Goal: Task Accomplishment & Management: Complete application form

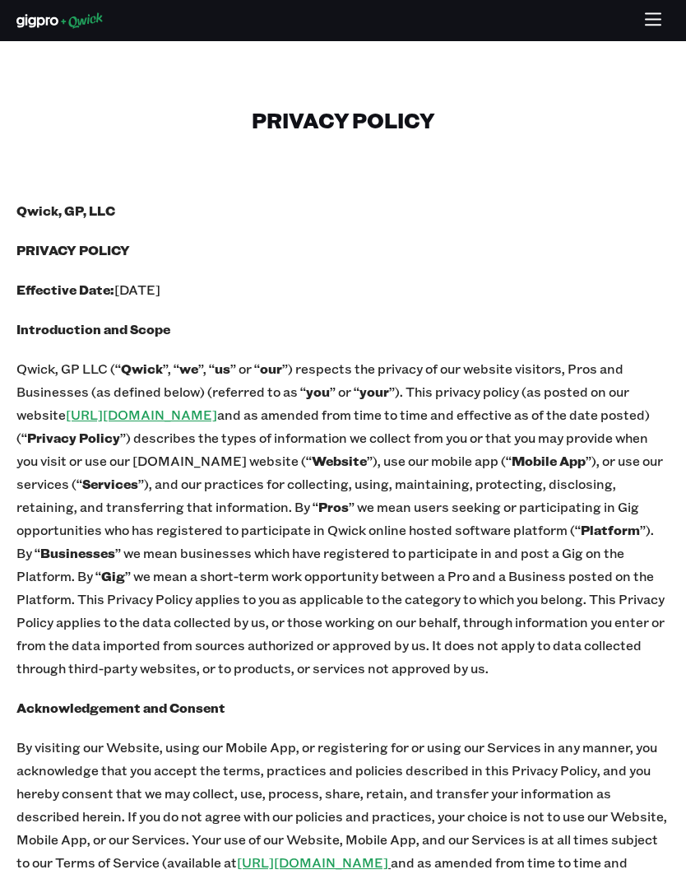
click at [84, 22] on icon at bounding box center [59, 20] width 86 height 16
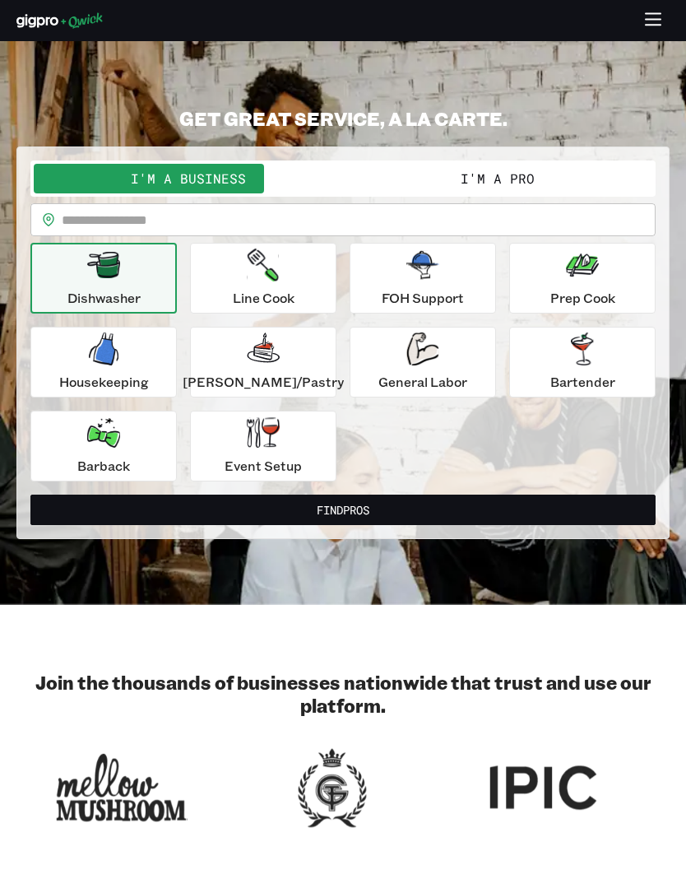
click at [550, 349] on div "Bartender" at bounding box center [582, 361] width 65 height 59
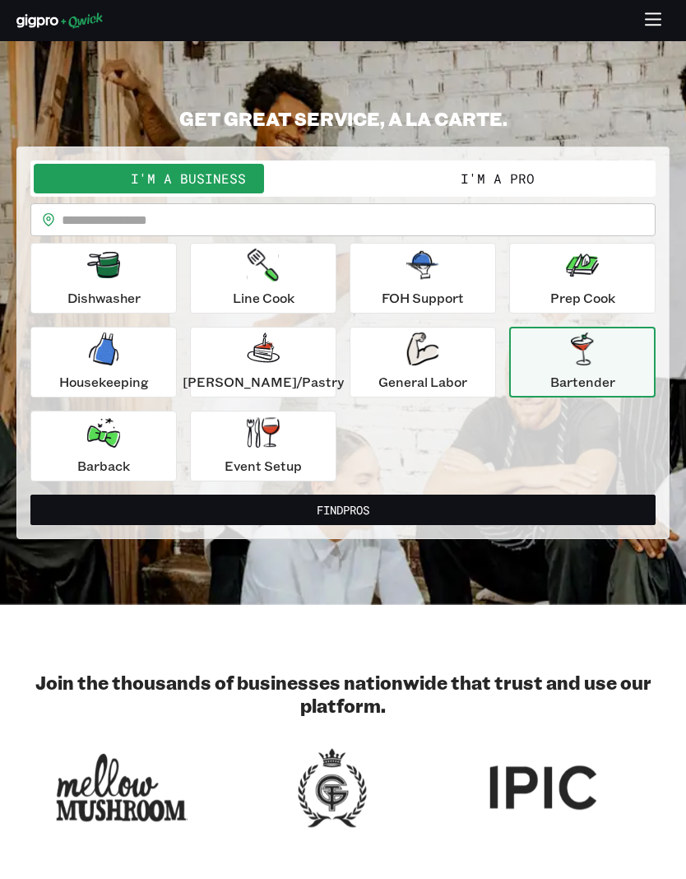
click at [494, 176] on button "I'm a Pro" at bounding box center [497, 179] width 309 height 30
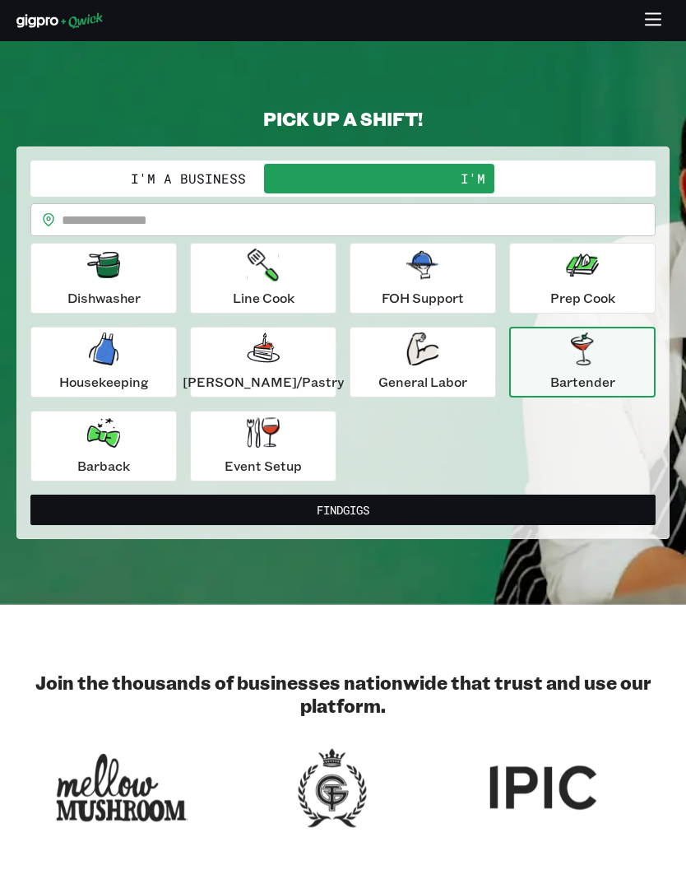
click at [550, 369] on div "Bartender" at bounding box center [582, 361] width 65 height 59
click at [458, 498] on button "Find Gigs" at bounding box center [342, 509] width 625 height 30
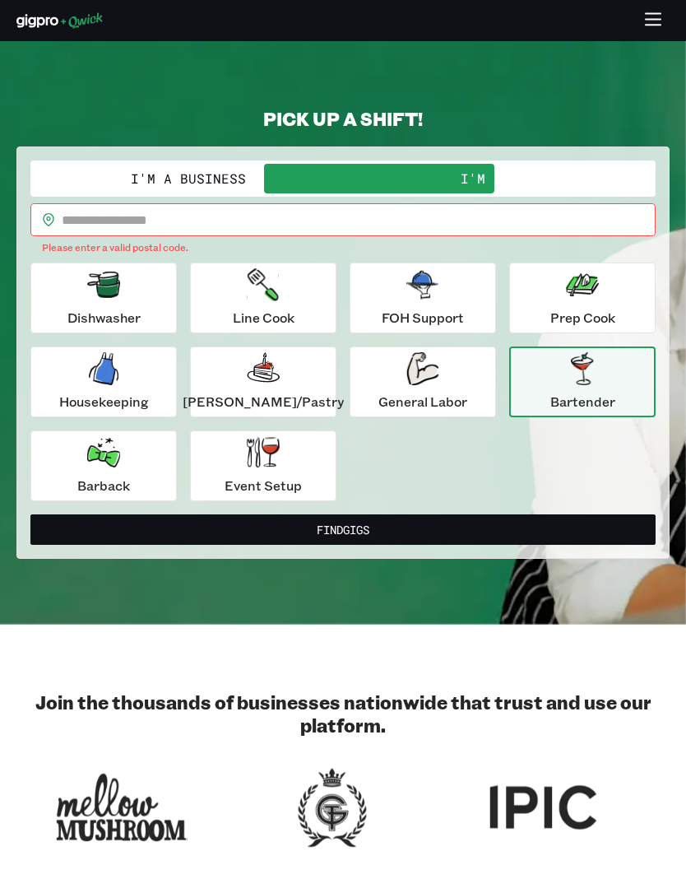
click at [268, 216] on input "text" at bounding box center [359, 219] width 594 height 33
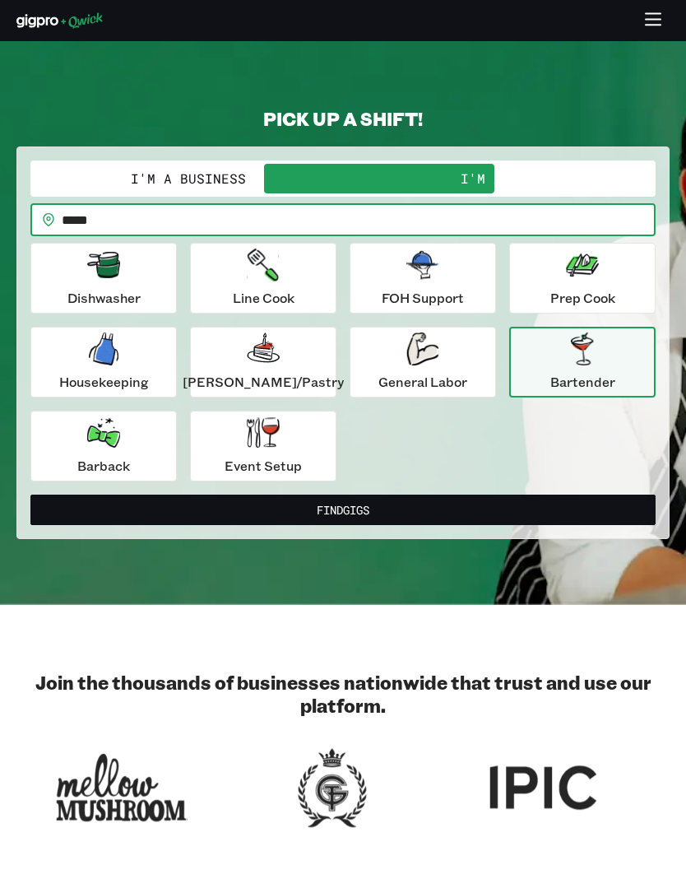
type input "*****"
click at [420, 507] on button "Find Gigs" at bounding box center [342, 509] width 625 height 30
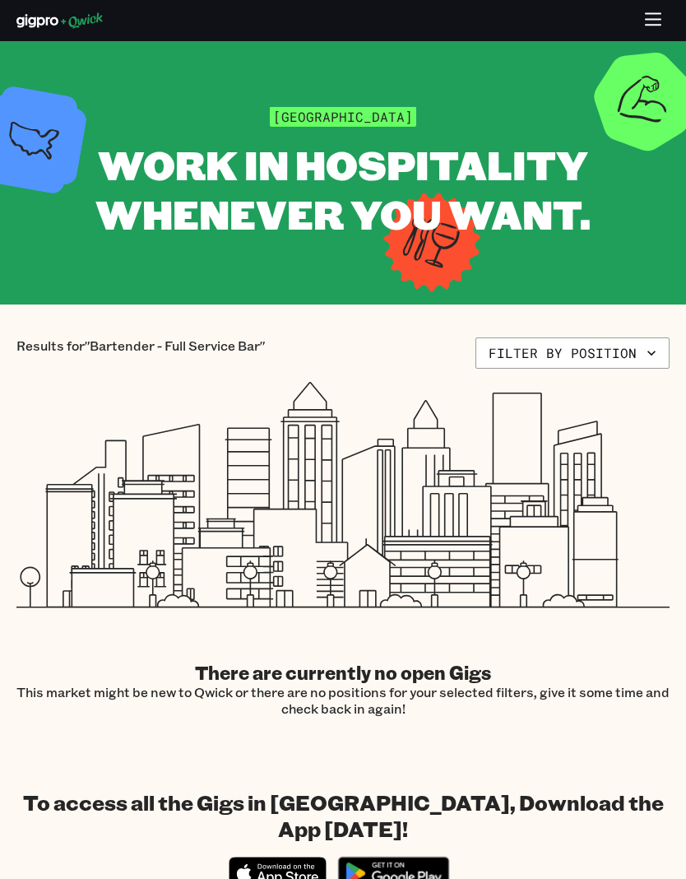
click at [654, 20] on icon "button" at bounding box center [653, 21] width 19 height 19
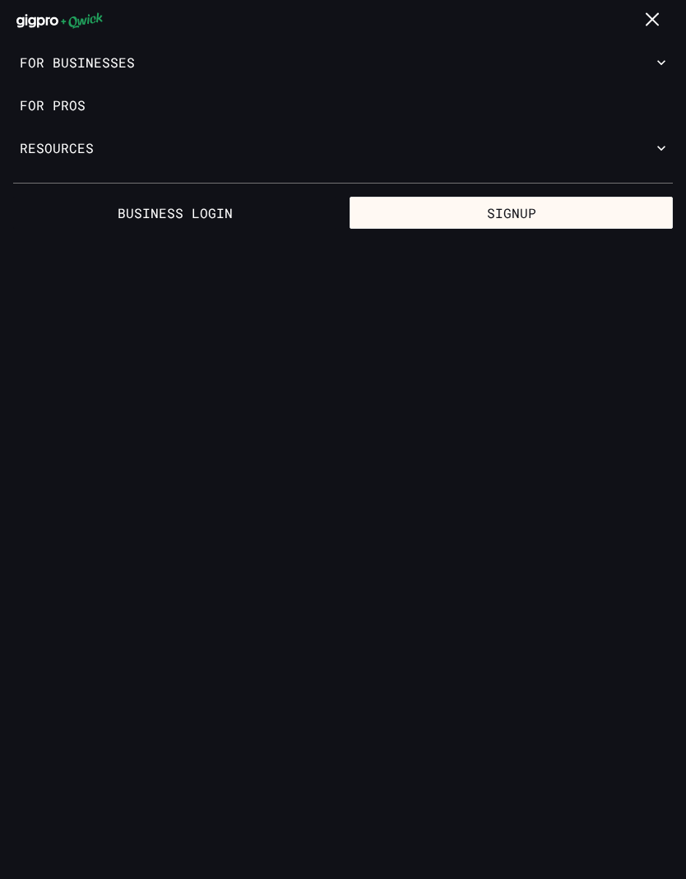
click at [49, 113] on link "For Pros" at bounding box center [343, 105] width 686 height 43
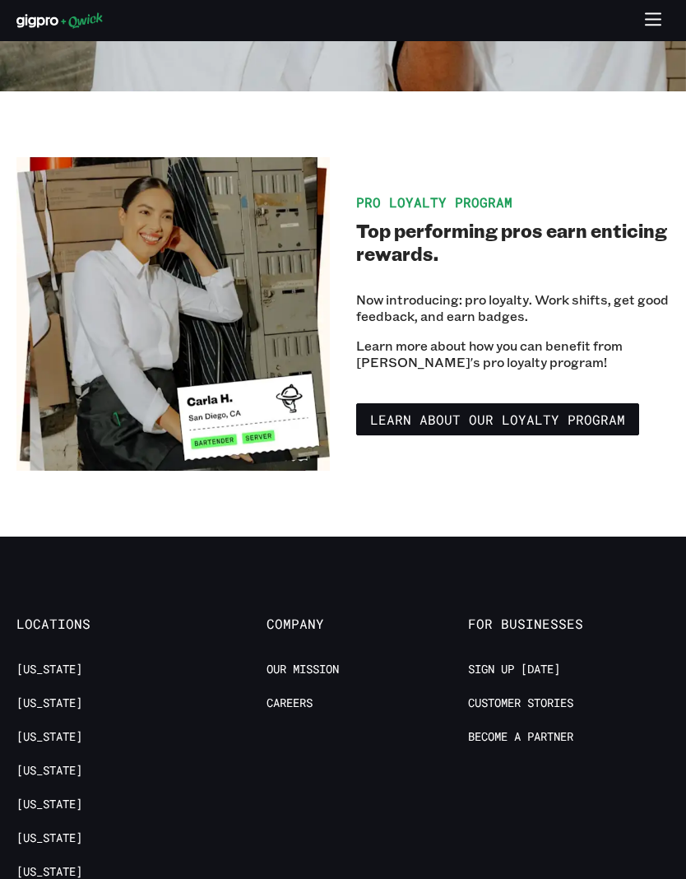
scroll to position [3182, 0]
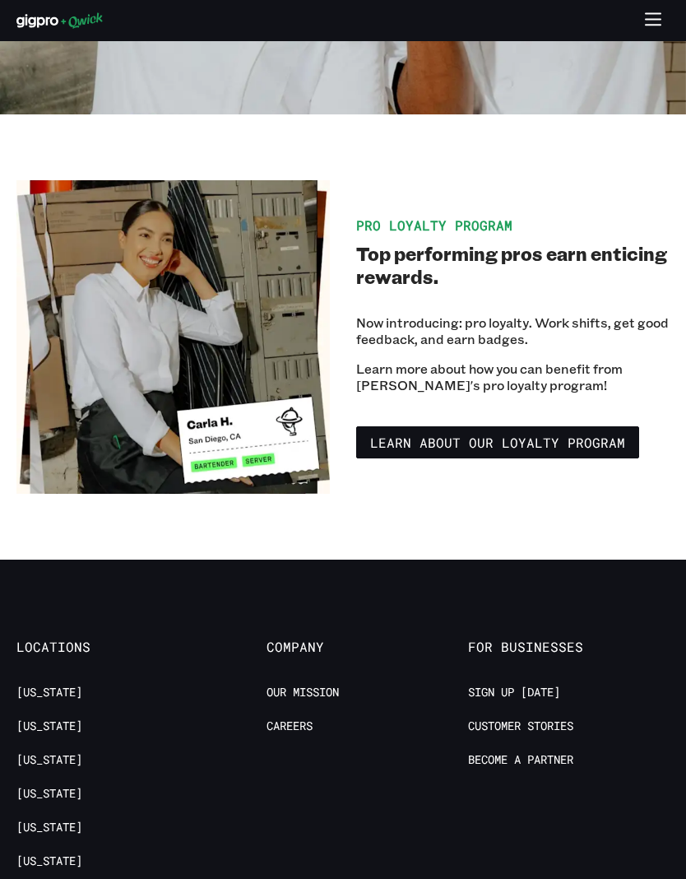
click at [650, 28] on icon "button" at bounding box center [653, 21] width 19 height 19
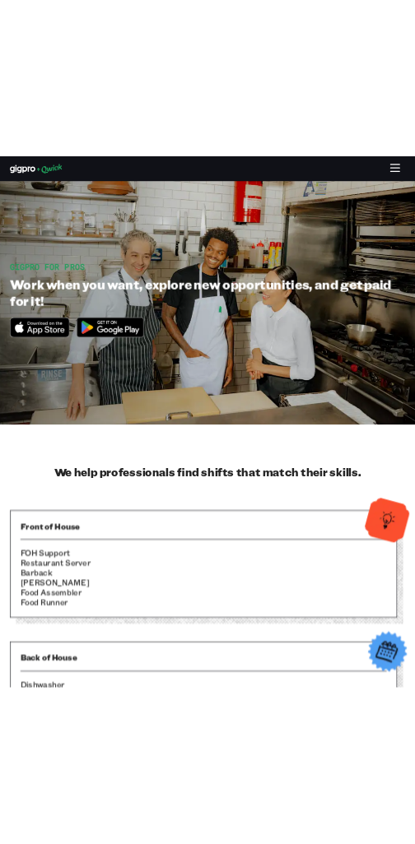
scroll to position [0, 0]
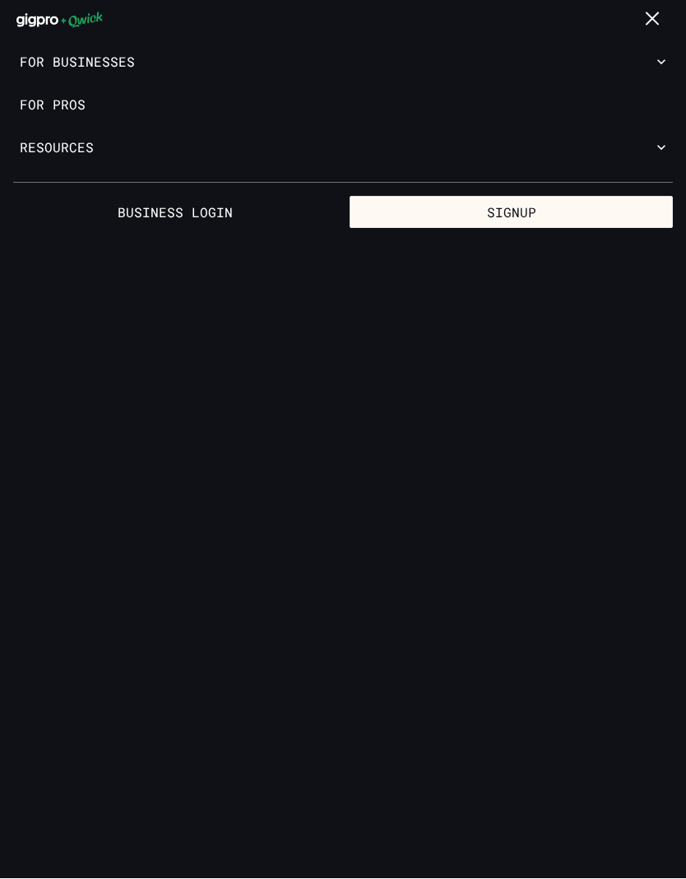
click at [576, 209] on button "Signup" at bounding box center [511, 213] width 323 height 33
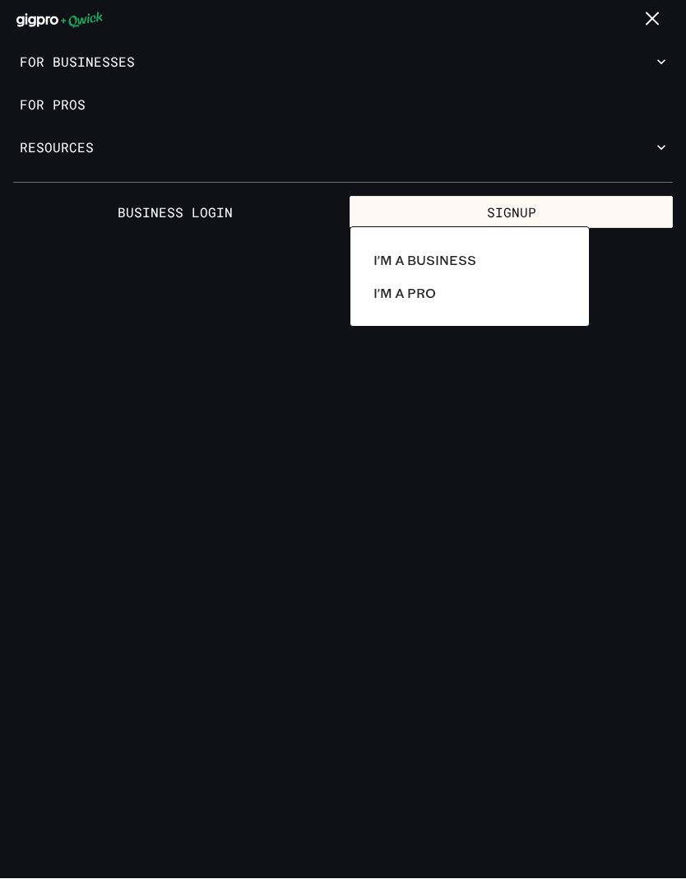
click at [432, 289] on p "I'm a Pro" at bounding box center [404, 294] width 63 height 20
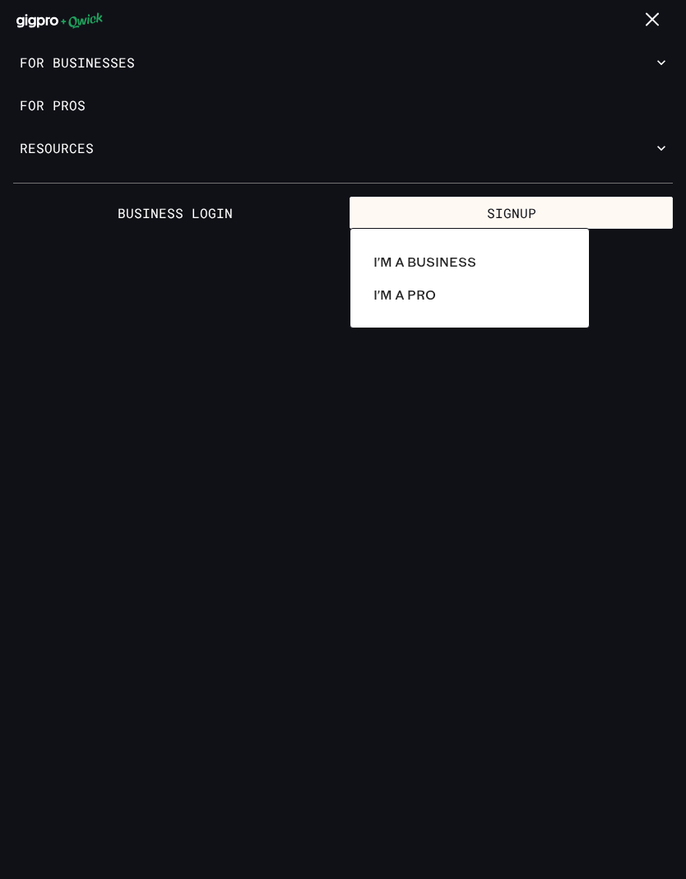
click at [650, 19] on div at bounding box center [343, 439] width 686 height 879
